Goal: Task Accomplishment & Management: Manage account settings

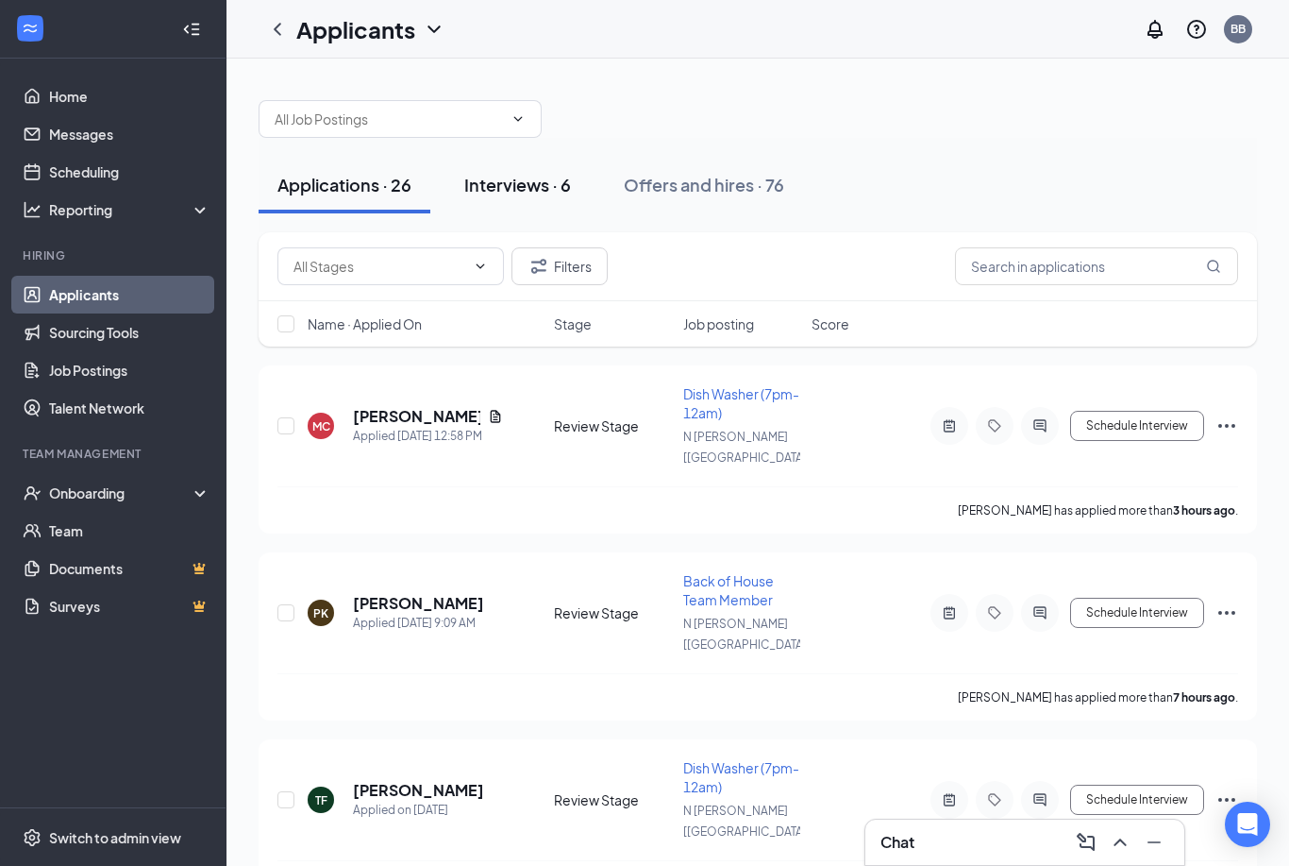
click at [537, 191] on div "Interviews · 6" at bounding box center [517, 185] width 107 height 24
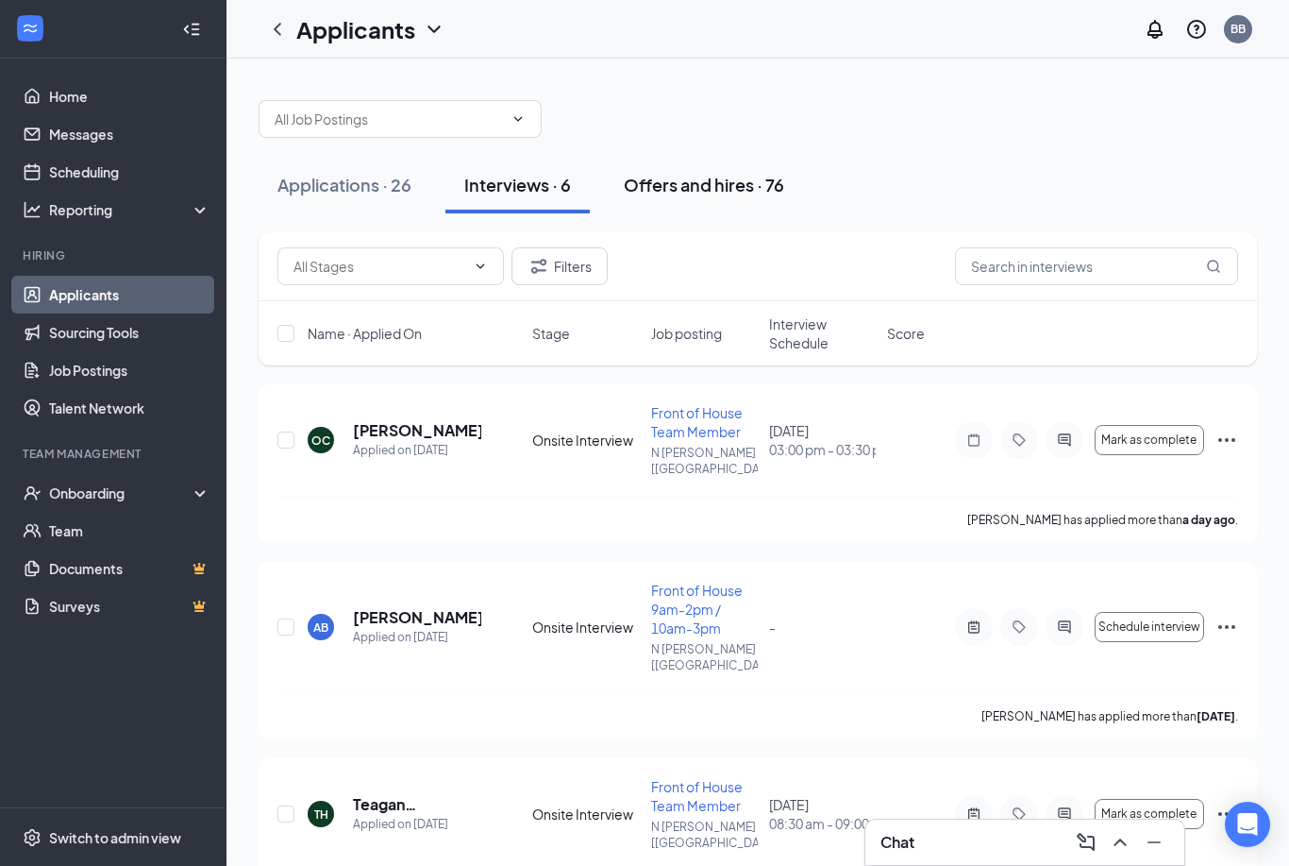
click at [755, 183] on div "Offers and hires · 76" at bounding box center [704, 185] width 160 height 24
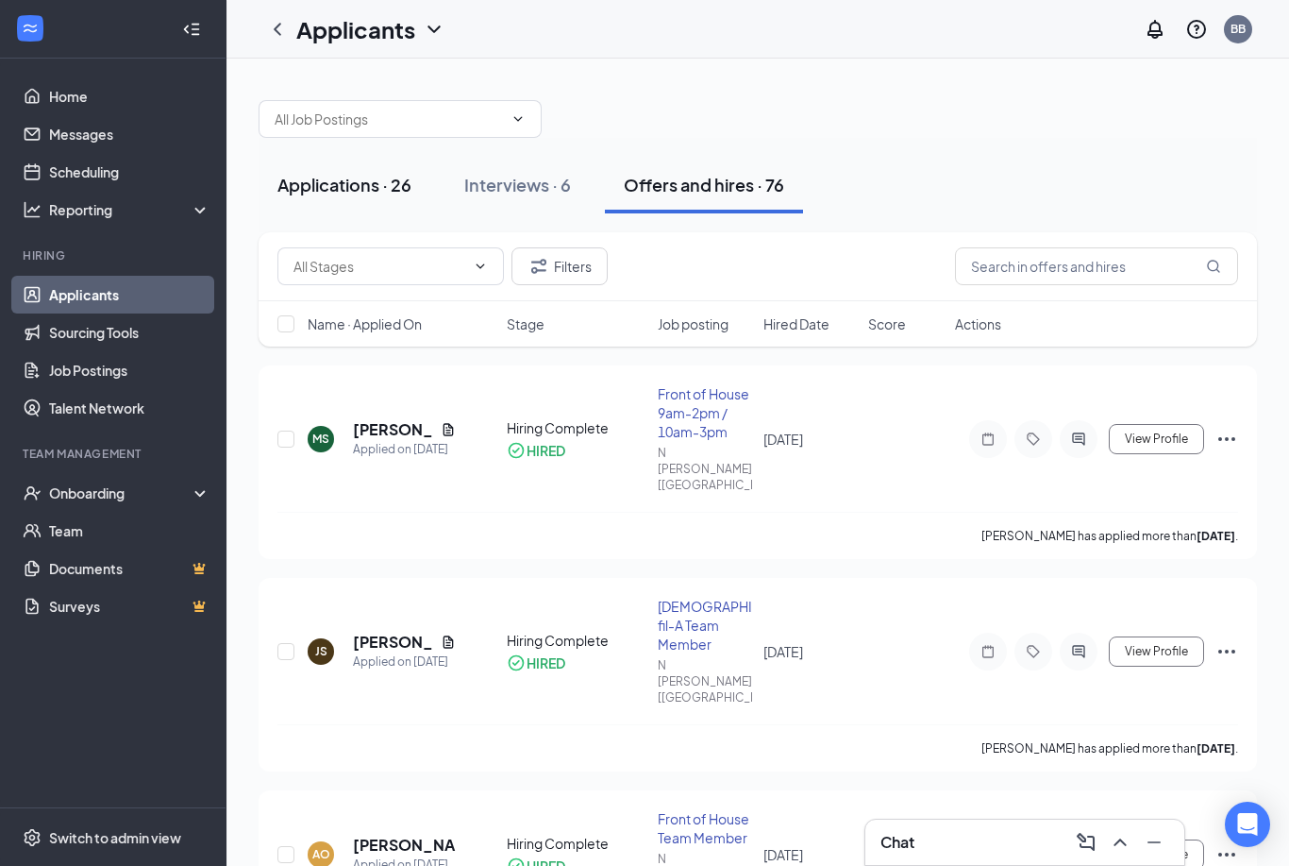
click at [392, 189] on div "Applications · 26" at bounding box center [345, 185] width 134 height 24
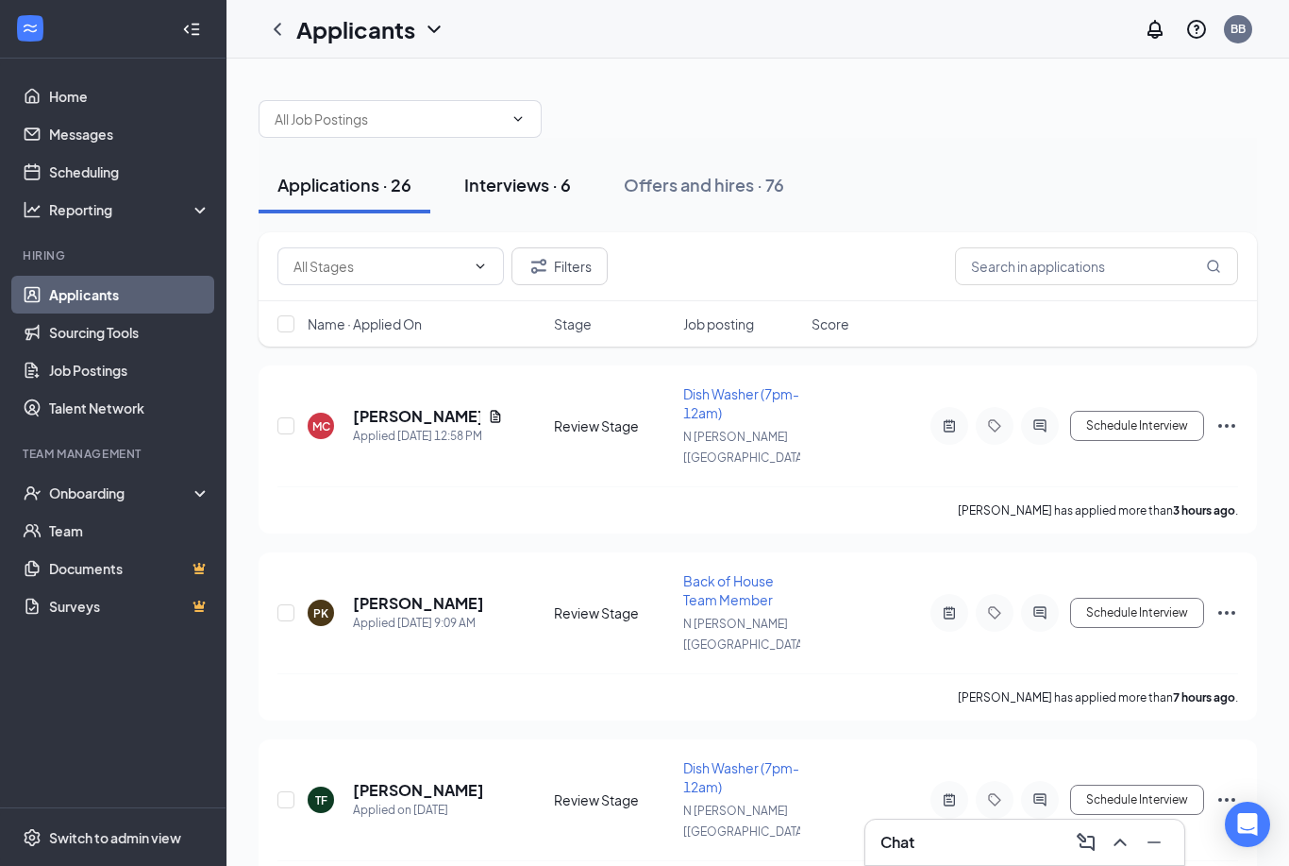
click at [535, 184] on div "Interviews · 6" at bounding box center [517, 185] width 107 height 24
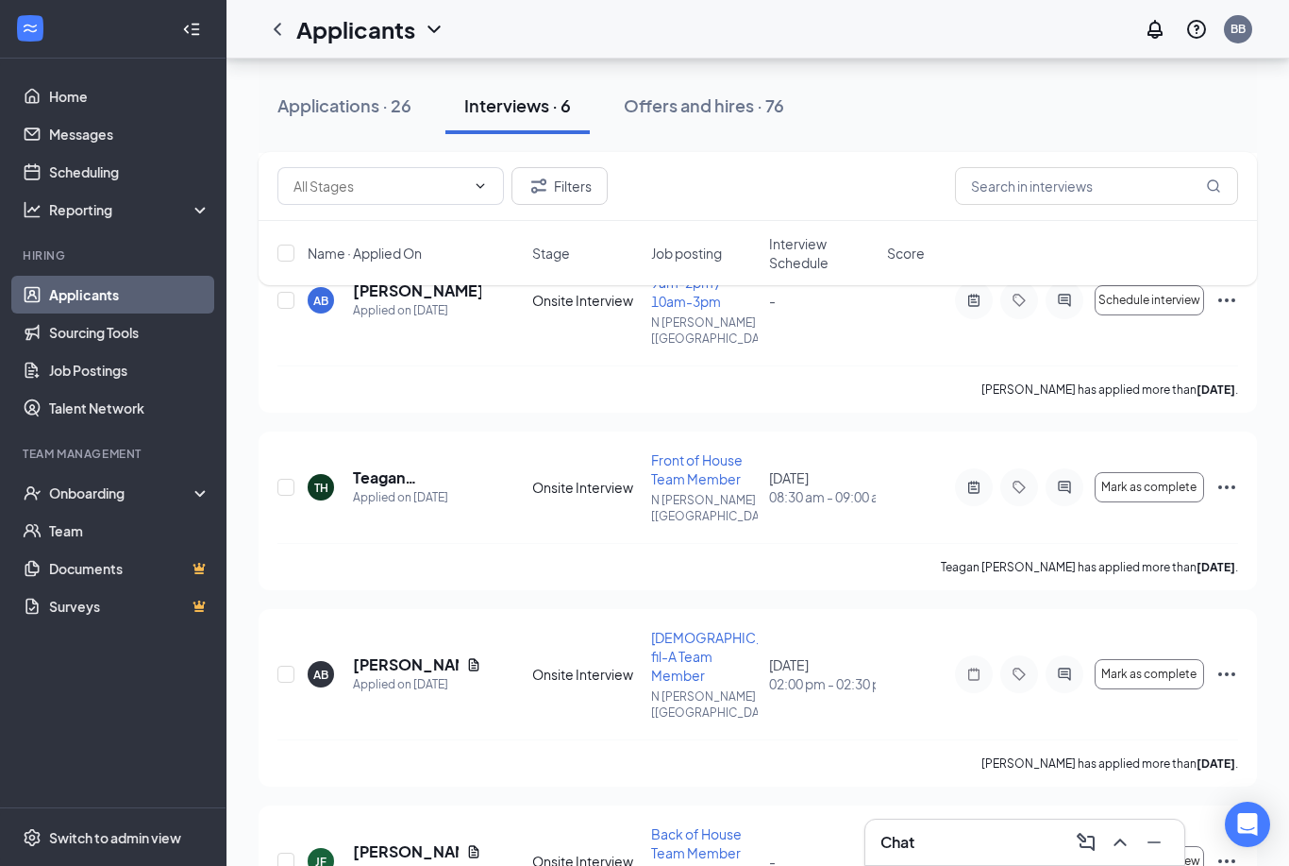
scroll to position [329, 0]
click at [405, 465] on h5 "Teagan [PERSON_NAME]" at bounding box center [417, 475] width 128 height 21
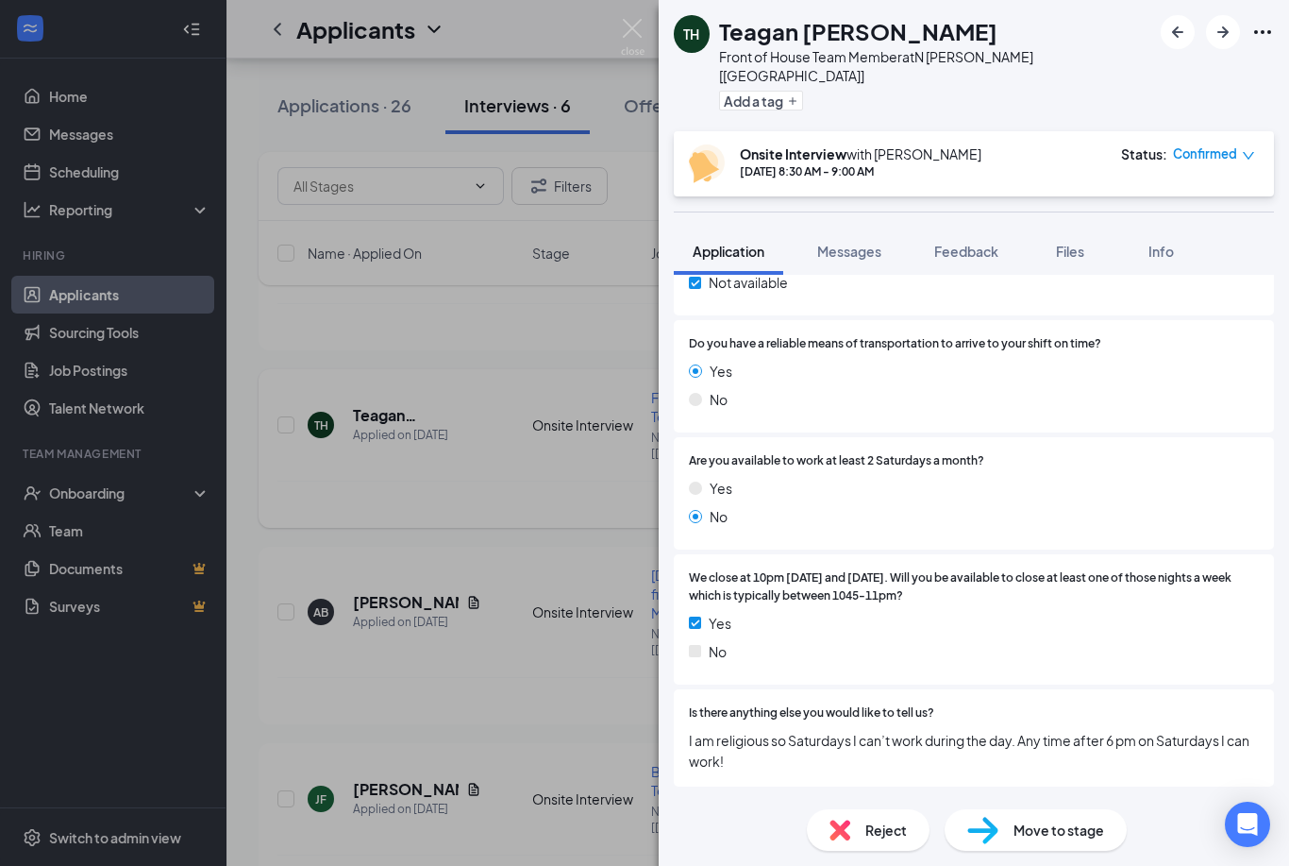
scroll to position [3889, 0]
click at [628, 29] on img at bounding box center [633, 37] width 24 height 37
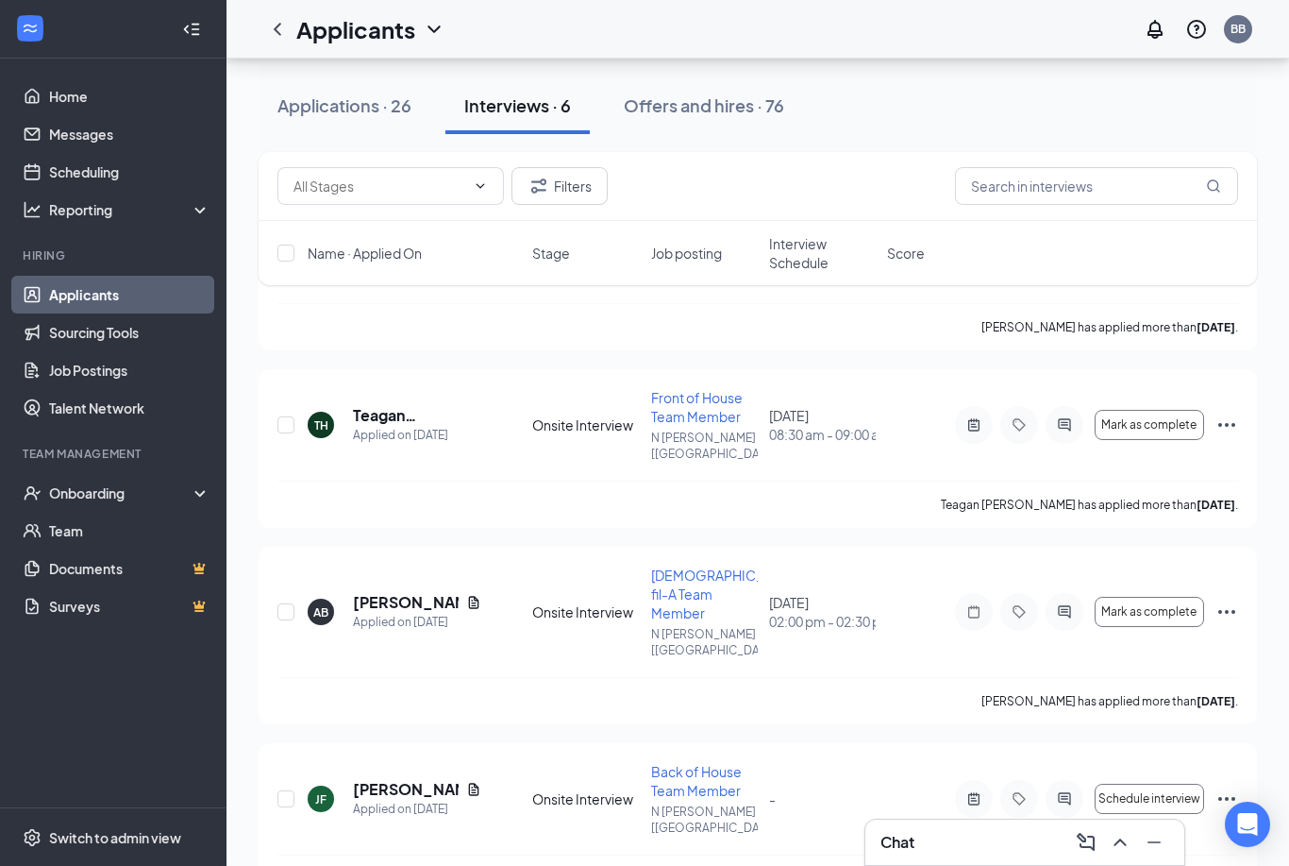
click at [632, 29] on div "Applicants BB" at bounding box center [758, 29] width 1063 height 59
click at [364, 126] on button "Applications · 26" at bounding box center [345, 105] width 172 height 57
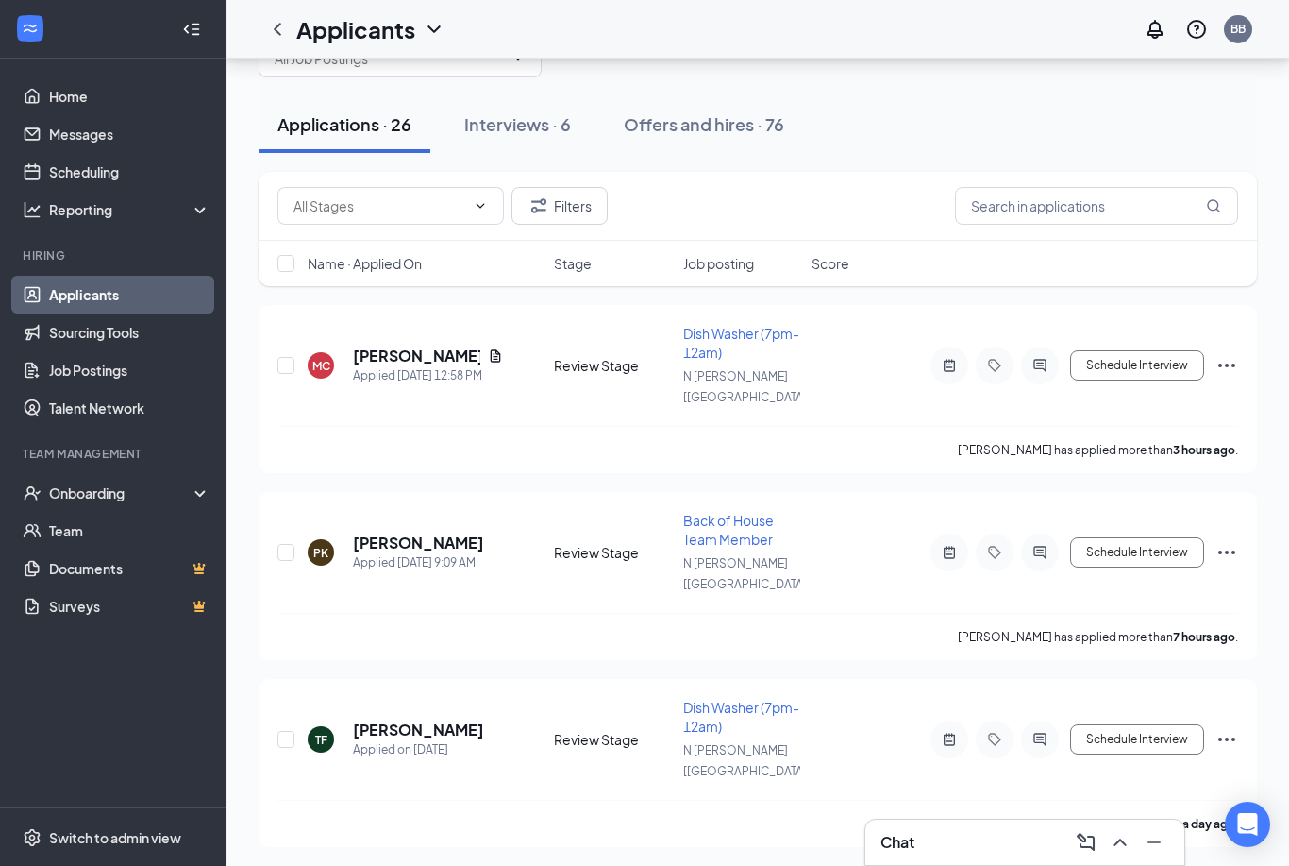
scroll to position [106, 0]
